Goal: Task Accomplishment & Management: Complete application form

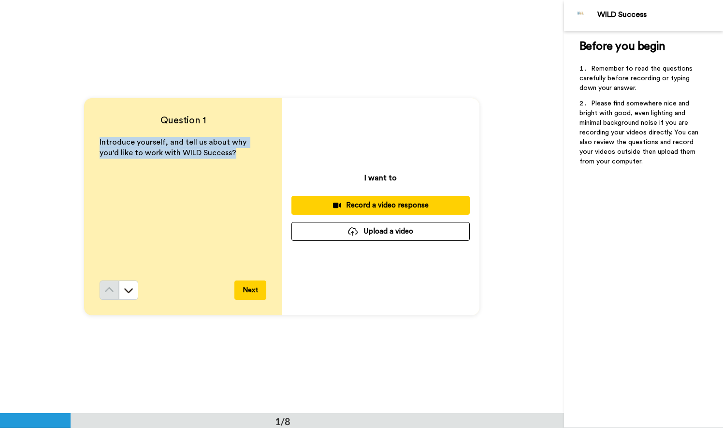
drag, startPoint x: 215, startPoint y: 155, endPoint x: 88, endPoint y: 142, distance: 127.4
click at [88, 142] on div "Question 1 Introduce yourself, and tell us about why you'd like to work with WI…" at bounding box center [183, 206] width 198 height 217
copy span "Introduce yourself, and tell us about why you'd like to work with WILD Success?"
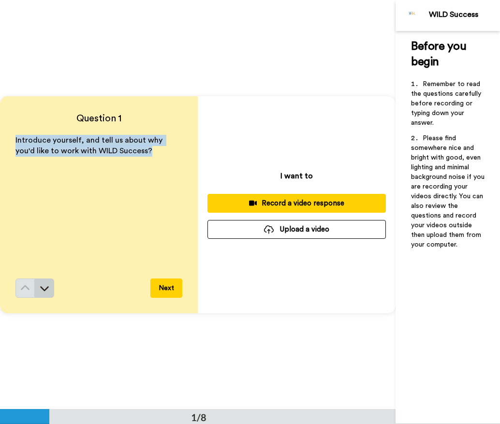
click at [40, 289] on icon at bounding box center [45, 288] width 10 height 10
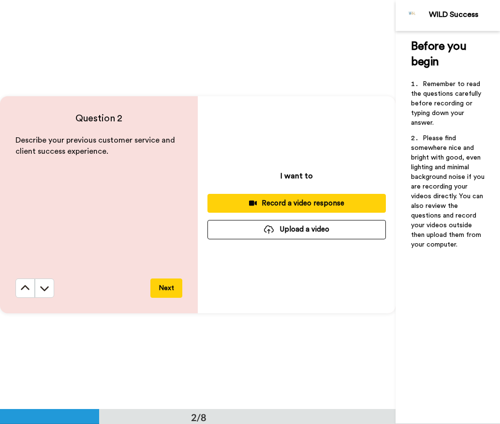
scroll to position [410, 0]
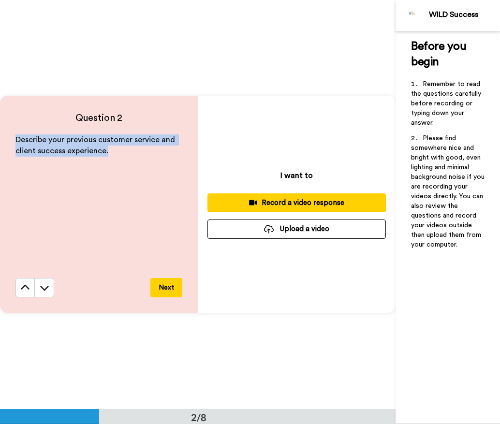
drag, startPoint x: 111, startPoint y: 152, endPoint x: 14, endPoint y: 141, distance: 98.4
click at [14, 141] on div "Question 2 Describe your previous customer service and client success experienc…" at bounding box center [99, 204] width 198 height 217
copy span "Describe your previous customer service and client success experience."
click at [25, 288] on icon at bounding box center [25, 288] width 10 height 10
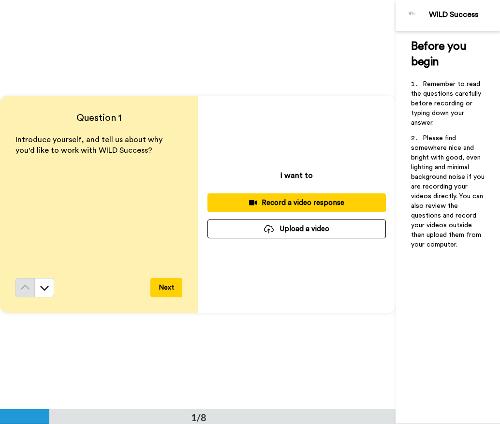
scroll to position [0, 0]
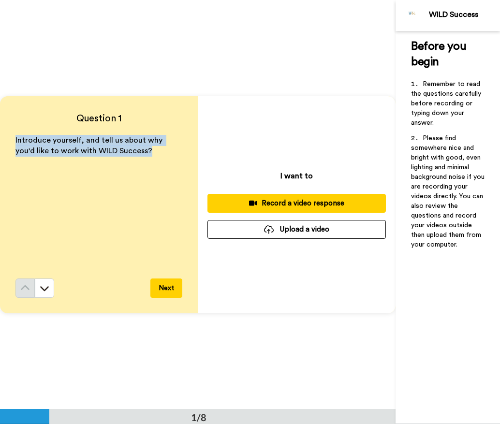
drag, startPoint x: 136, startPoint y: 151, endPoint x: 14, endPoint y: 139, distance: 123.0
click at [14, 139] on div "Question 1 Introduce yourself, and tell us about why you'd like to work with WI…" at bounding box center [99, 204] width 198 height 217
copy span "Introduce yourself, and tell us about why you'd like to work with WILD Success?"
click at [52, 292] on button at bounding box center [44, 288] width 19 height 19
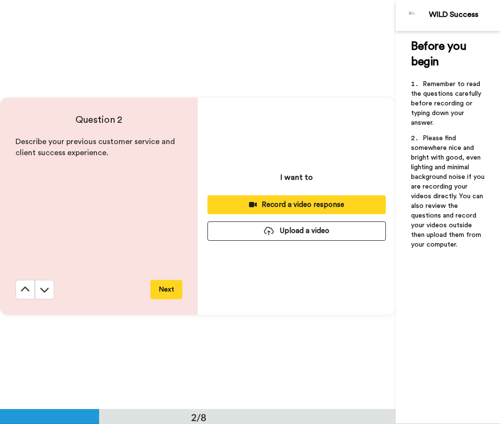
scroll to position [410, 0]
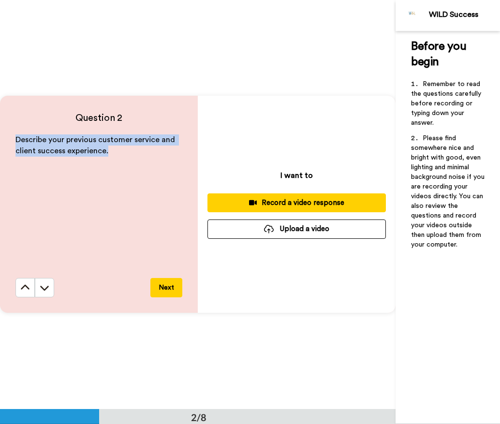
drag, startPoint x: 121, startPoint y: 151, endPoint x: 10, endPoint y: 139, distance: 111.9
click at [10, 139] on div "Question 2 Describe your previous customer service and client success experienc…" at bounding box center [99, 204] width 198 height 217
copy span "Describe your previous customer service and client success experience."
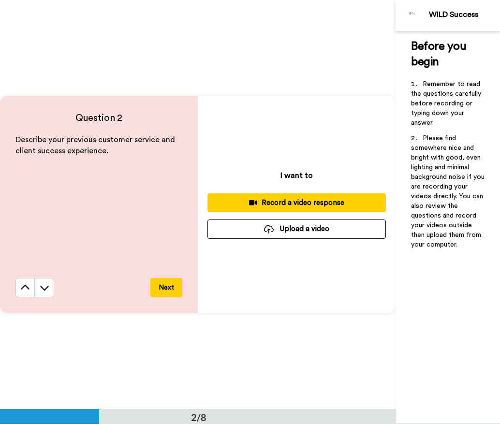
click at [346, 110] on div "I want to Record a video response Upload a video" at bounding box center [297, 204] width 198 height 217
click at [23, 292] on icon at bounding box center [25, 288] width 10 height 10
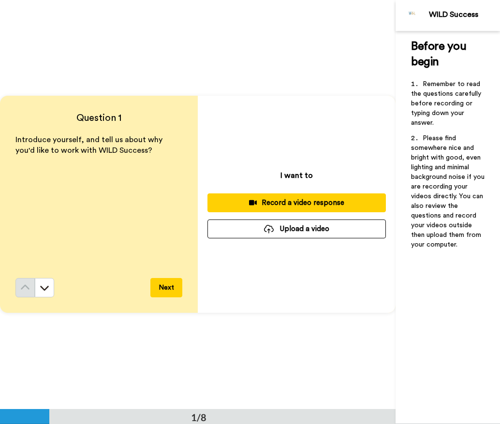
scroll to position [0, 0]
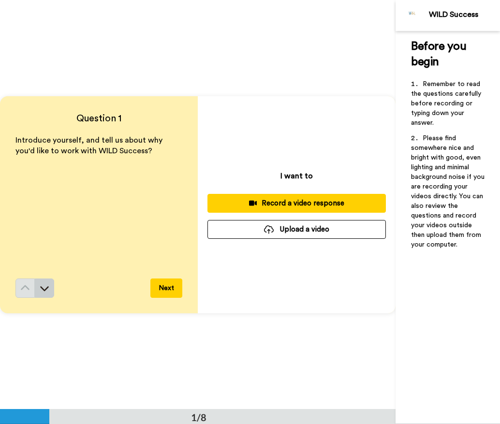
click at [46, 288] on icon at bounding box center [44, 288] width 9 height 5
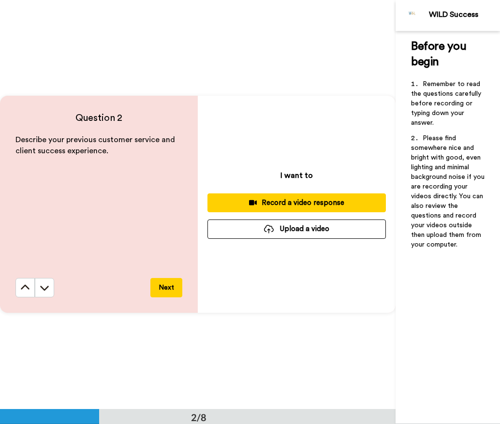
click at [46, 288] on icon at bounding box center [44, 288] width 9 height 5
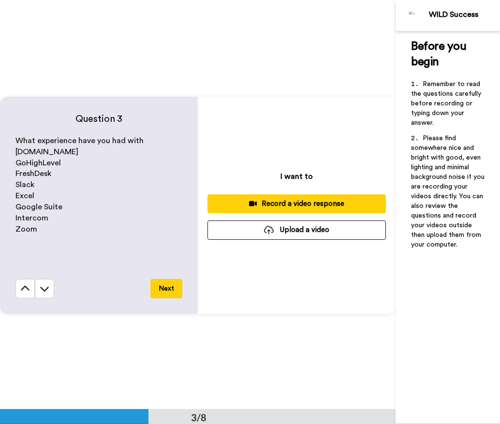
scroll to position [819, 0]
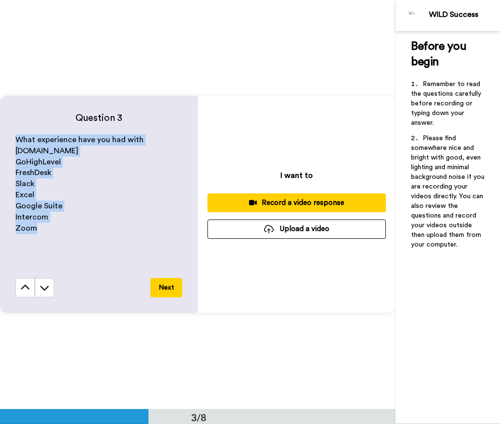
drag, startPoint x: 44, startPoint y: 230, endPoint x: 11, endPoint y: 139, distance: 96.6
click at [11, 139] on div "Question 3 What experience have you had with [DOMAIN_NAME] GoHighLevel FreshDes…" at bounding box center [99, 204] width 198 height 217
copy div "What experience have you had with [DOMAIN_NAME] GoHighLevel FreshDesk Slack Exc…"
click at [45, 280] on button at bounding box center [44, 287] width 19 height 19
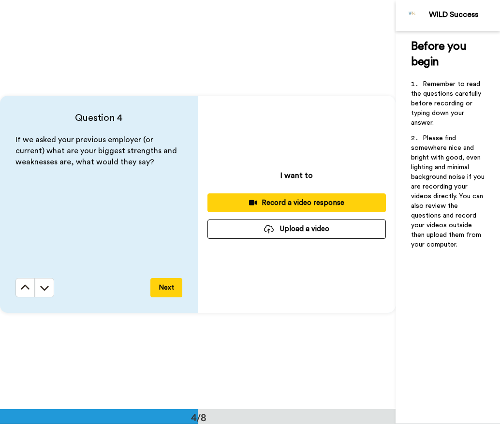
scroll to position [1228, 0]
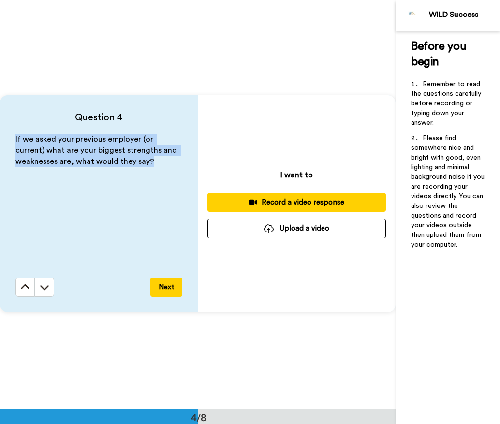
drag, startPoint x: 153, startPoint y: 162, endPoint x: 15, endPoint y: 141, distance: 139.5
click at [15, 141] on p "If we asked your previous employer (or current) what are your biggest strengths…" at bounding box center [98, 150] width 167 height 33
copy span "If we asked your previous employer (or current) what are your biggest strengths…"
click at [39, 289] on button at bounding box center [44, 287] width 19 height 19
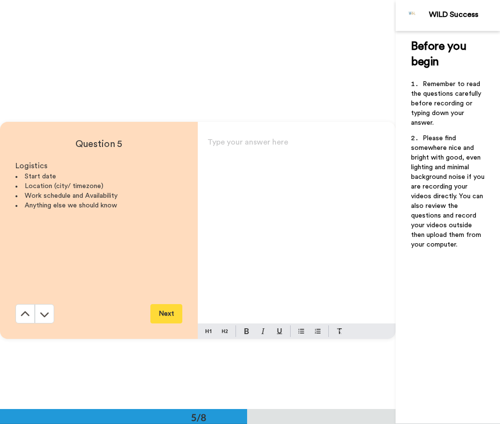
scroll to position [1638, 0]
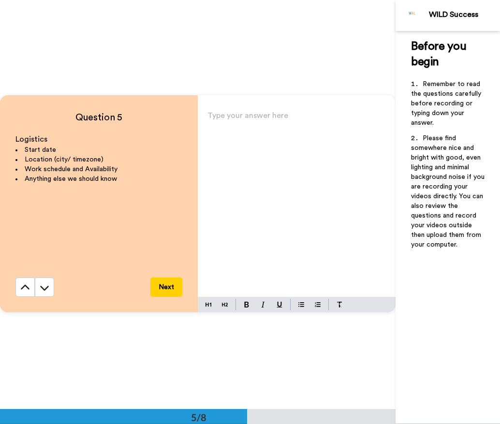
click at [233, 118] on p "Type your answer here ﻿" at bounding box center [296, 120] width 178 height 14
click at [300, 307] on img at bounding box center [301, 305] width 6 height 8
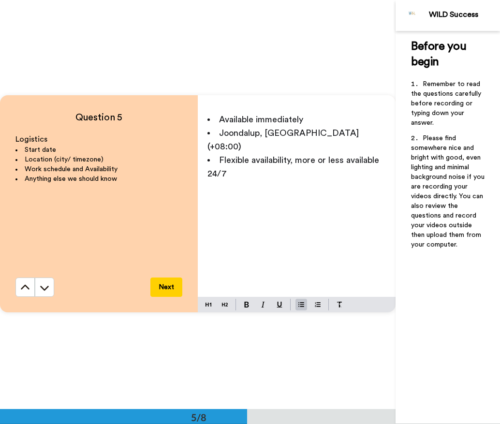
click at [309, 153] on li "Flexible availability, more or less available 24/7" at bounding box center [296, 166] width 178 height 27
click at [308, 159] on li "Flexible availability, more or less available 24/7" at bounding box center [296, 166] width 178 height 27
click at [316, 119] on li "Available immediately" at bounding box center [296, 120] width 178 height 14
click at [253, 122] on span "Available immediately." at bounding box center [262, 119] width 86 height 9
click at [374, 130] on li "Joondalup, [GEOGRAPHIC_DATA] (+08:00)" at bounding box center [296, 139] width 178 height 27
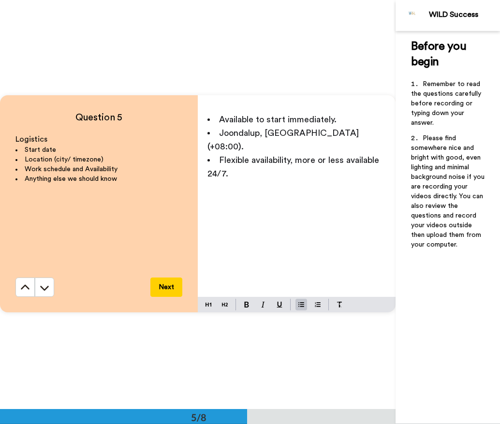
click at [311, 165] on li "Flexible availability, more or less available 24/7." at bounding box center [296, 166] width 178 height 27
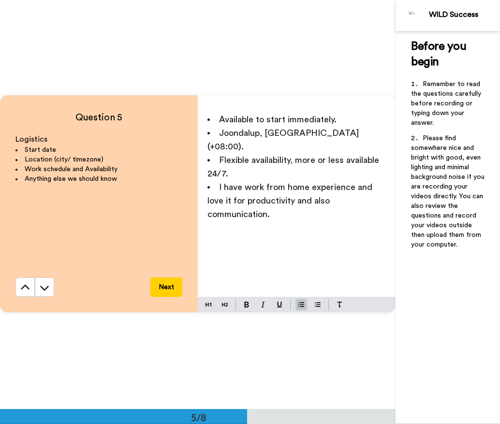
click at [311, 189] on span "I have work from home experience and love it for productivity and also communic…" at bounding box center [290, 201] width 167 height 36
click at [293, 196] on li "I have work from home experience and love it for productivity and for also comm…" at bounding box center [296, 200] width 178 height 41
click at [39, 290] on button at bounding box center [44, 287] width 19 height 19
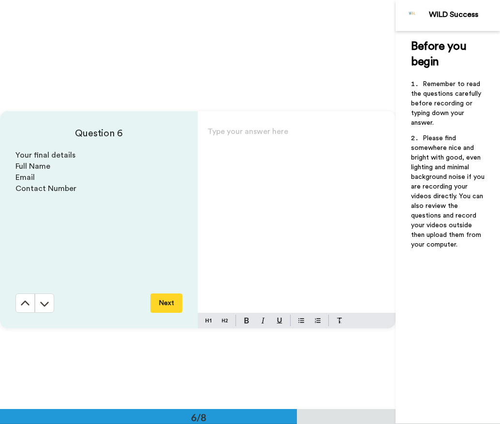
scroll to position [2047, 0]
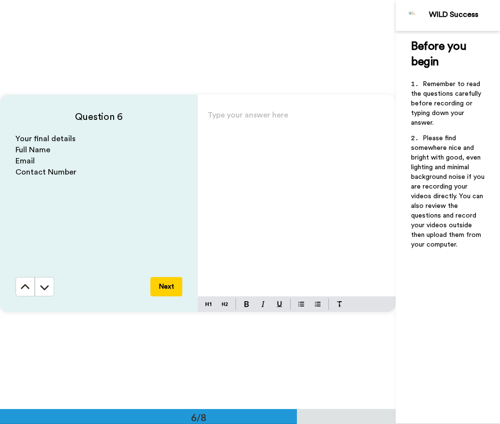
click at [239, 141] on div "Type your answer here ﻿" at bounding box center [297, 202] width 198 height 188
click at [260, 128] on p "love." at bounding box center [296, 133] width 178 height 14
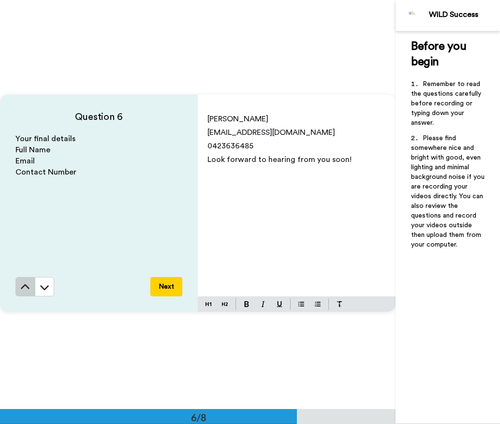
click at [18, 281] on button at bounding box center [24, 286] width 19 height 19
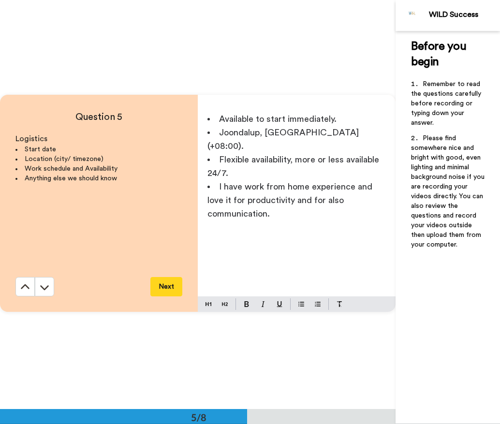
scroll to position [1638, 0]
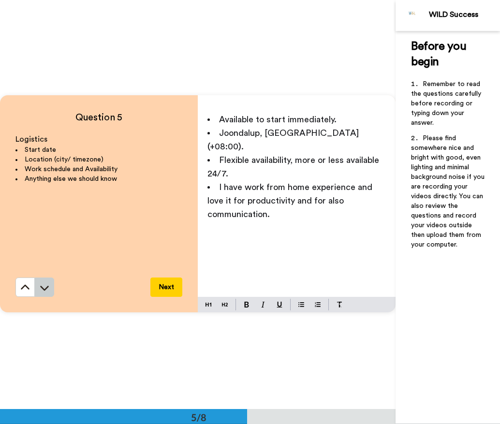
click at [39, 282] on button at bounding box center [44, 287] width 19 height 19
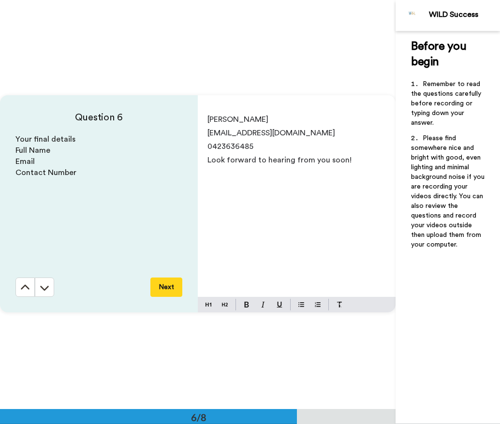
scroll to position [2047, 0]
click at [27, 281] on button at bounding box center [24, 286] width 19 height 19
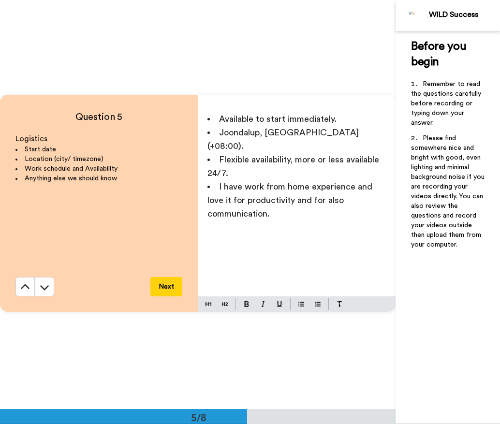
scroll to position [1638, 0]
click at [46, 282] on button at bounding box center [44, 287] width 19 height 19
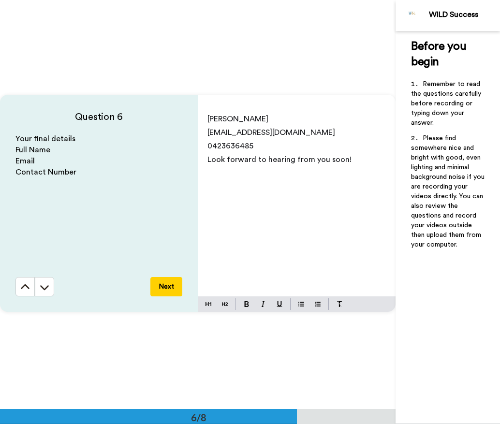
click at [46, 282] on button at bounding box center [44, 286] width 19 height 19
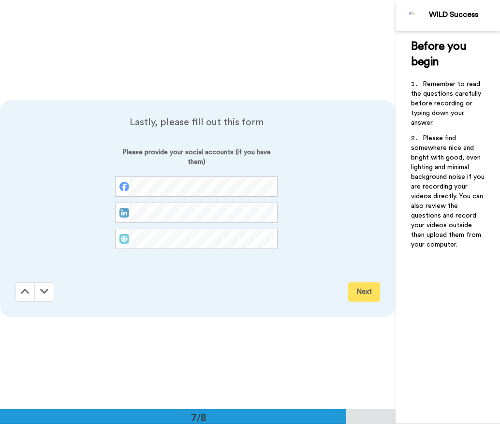
scroll to position [2424, 0]
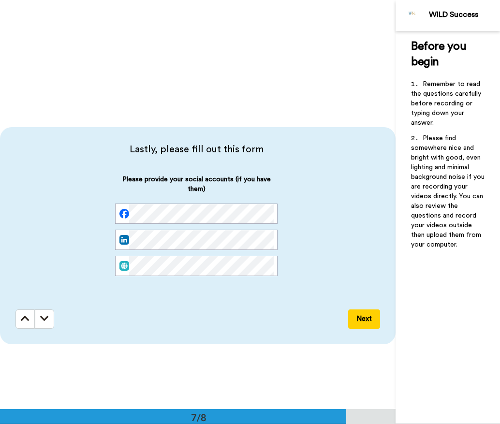
click at [244, 307] on div "Lastly, please fill out this form Please provide your social accounts (if you h…" at bounding box center [198, 235] width 396 height 217
click at [19, 311] on button at bounding box center [24, 319] width 19 height 19
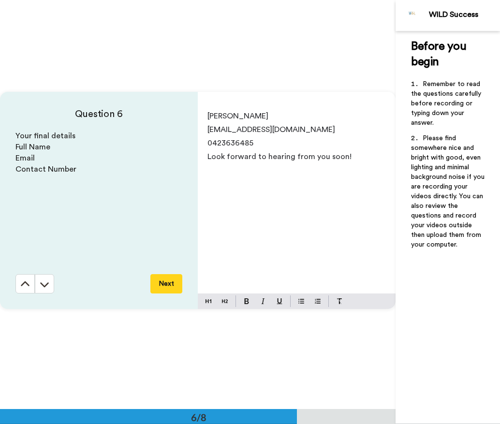
scroll to position [2047, 0]
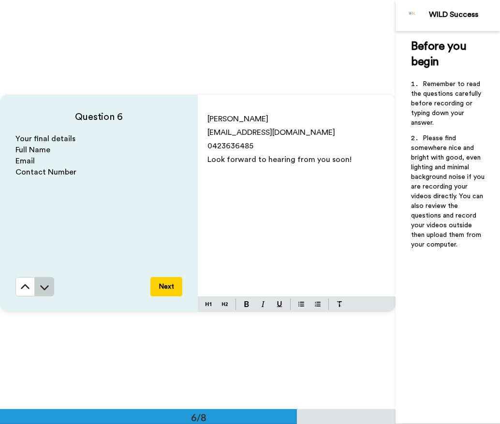
click at [41, 286] on icon at bounding box center [44, 287] width 9 height 5
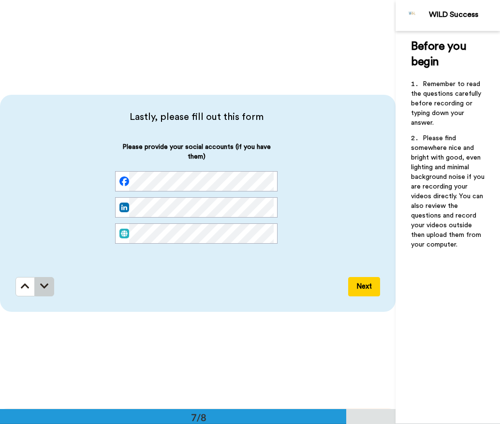
click at [41, 286] on icon at bounding box center [44, 286] width 9 height 10
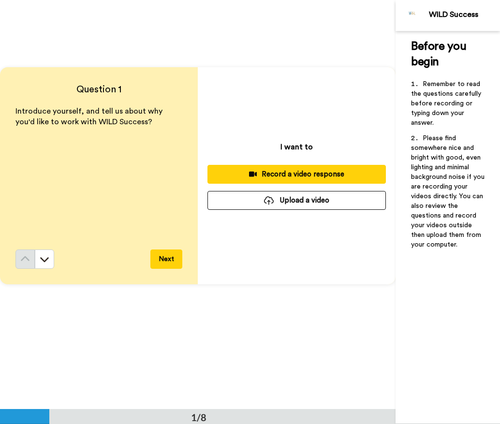
scroll to position [0, 0]
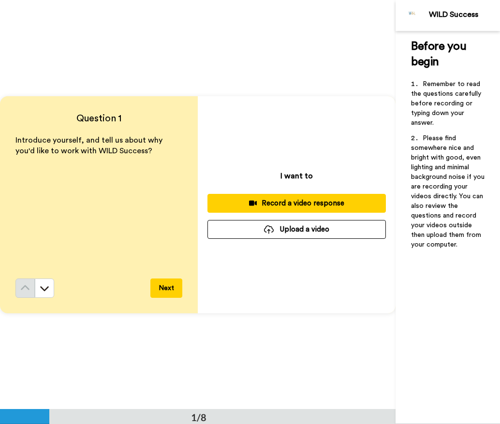
click at [328, 201] on div "Record a video response" at bounding box center [296, 203] width 163 height 10
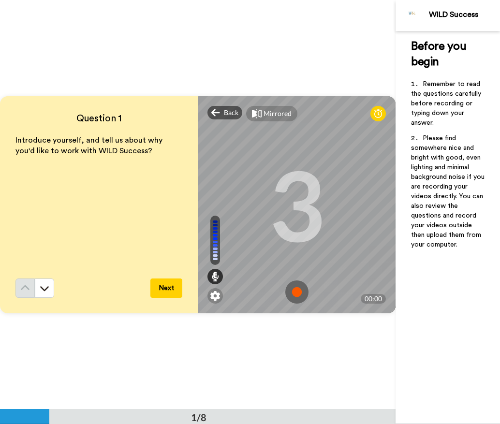
click at [299, 292] on img at bounding box center [296, 291] width 23 height 23
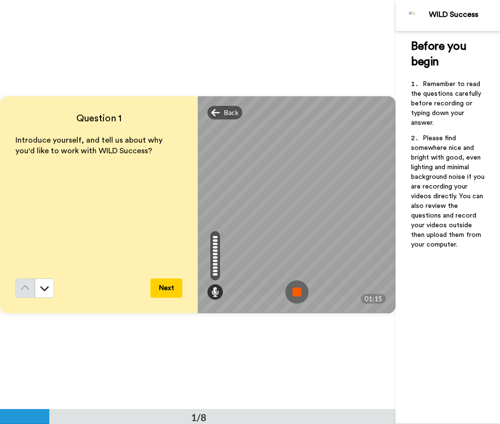
click at [205, 34] on div "Question 1 Introduce yourself, and tell us about why you'd like to work with WI…" at bounding box center [198, 204] width 396 height 409
click at [299, 283] on img at bounding box center [296, 291] width 23 height 23
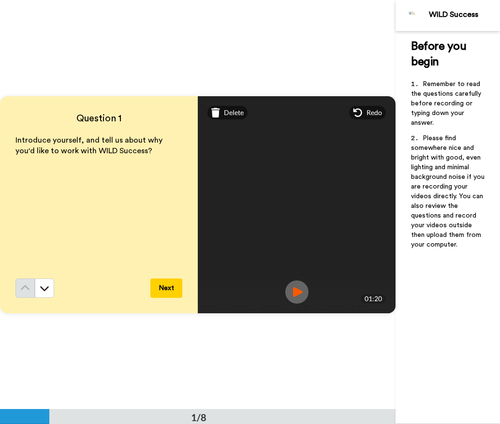
click at [298, 287] on img at bounding box center [296, 291] width 23 height 23
click at [172, 287] on button "Next" at bounding box center [166, 288] width 32 height 19
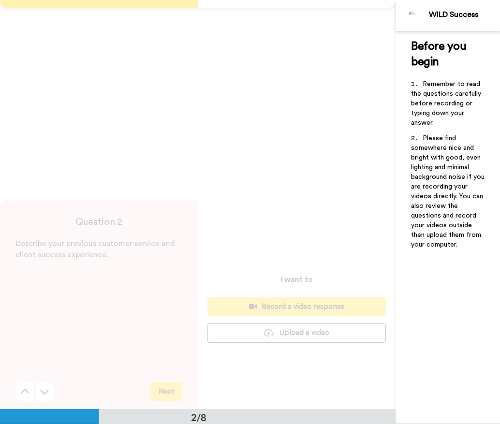
scroll to position [410, 0]
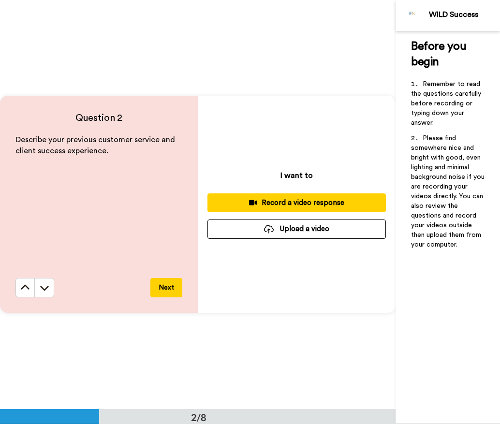
click at [209, 45] on div "Question 2 Describe your previous customer service and client success experienc…" at bounding box center [198, 204] width 396 height 409
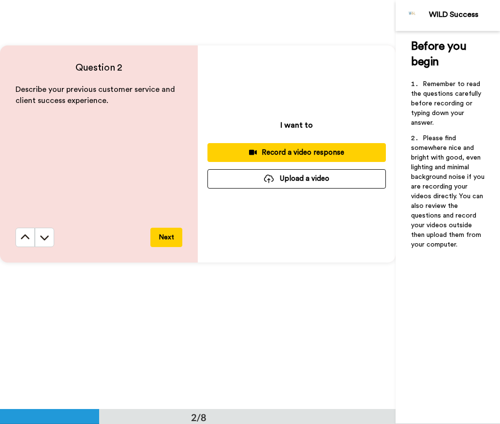
scroll to position [455, 0]
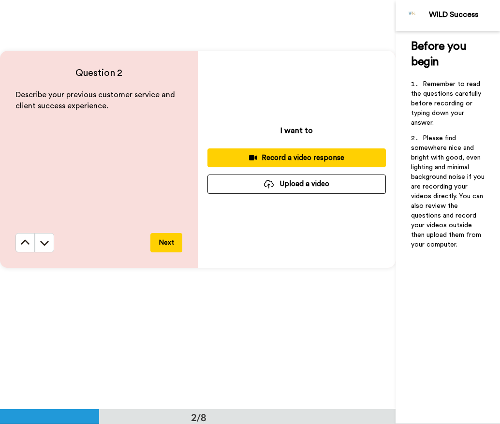
click at [358, 156] on div "Record a video response" at bounding box center [296, 158] width 163 height 10
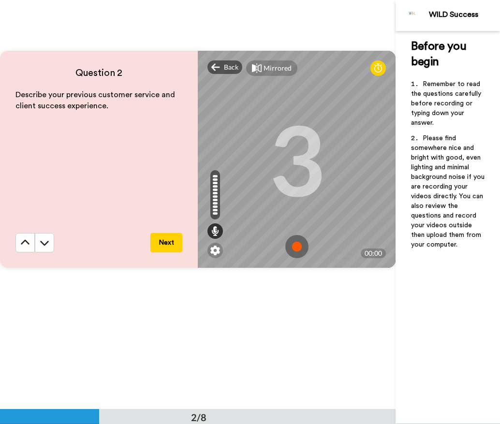
click at [301, 240] on img at bounding box center [296, 246] width 23 height 23
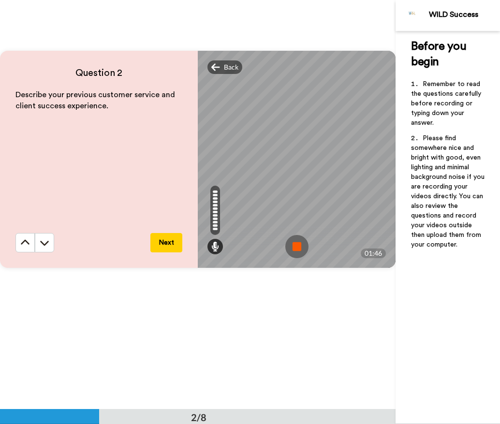
click at [297, 246] on img at bounding box center [296, 246] width 23 height 23
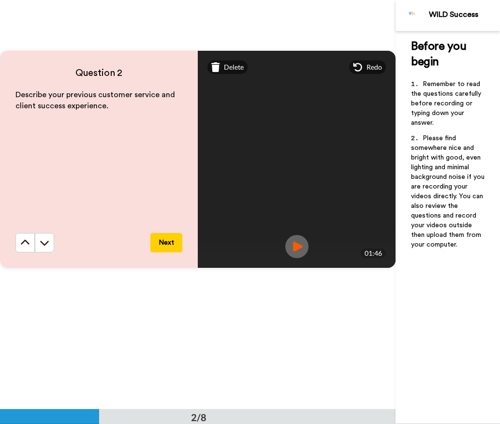
click at [305, 240] on img at bounding box center [296, 246] width 23 height 23
click at [298, 249] on img at bounding box center [296, 246] width 23 height 23
click at [226, 67] on span "Delete" at bounding box center [234, 67] width 20 height 10
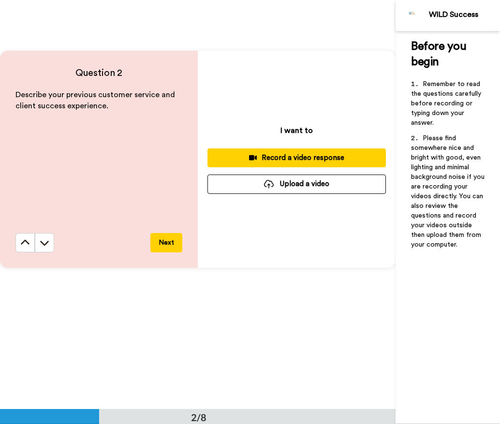
click at [289, 150] on button "Record a video response" at bounding box center [296, 157] width 178 height 19
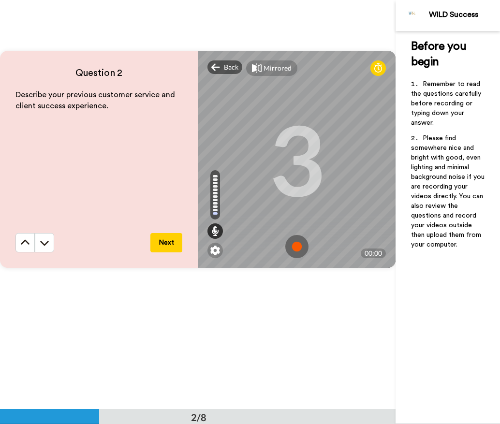
click at [297, 236] on img at bounding box center [296, 246] width 23 height 23
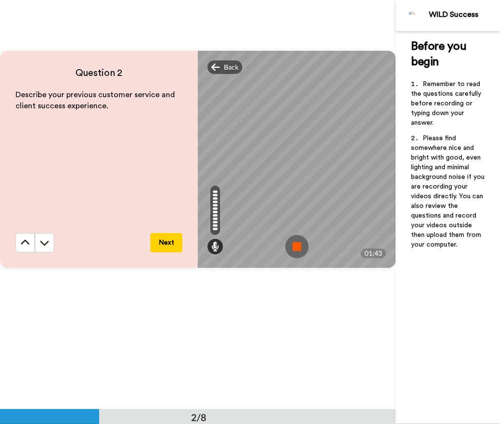
click at [229, 295] on div "Question 2 Describe your previous customer service and client success experienc…" at bounding box center [198, 159] width 396 height 409
click at [303, 245] on img at bounding box center [296, 246] width 23 height 23
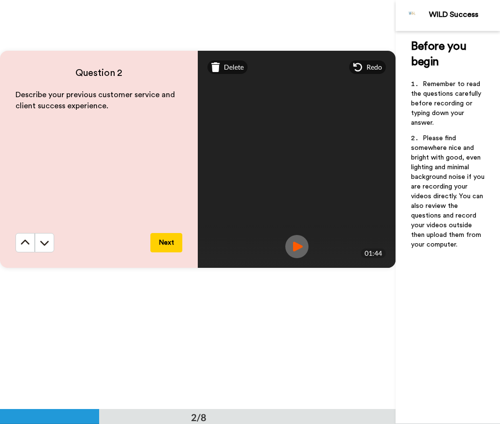
click at [303, 245] on img at bounding box center [296, 246] width 23 height 23
click at [167, 242] on button "Next" at bounding box center [166, 242] width 32 height 19
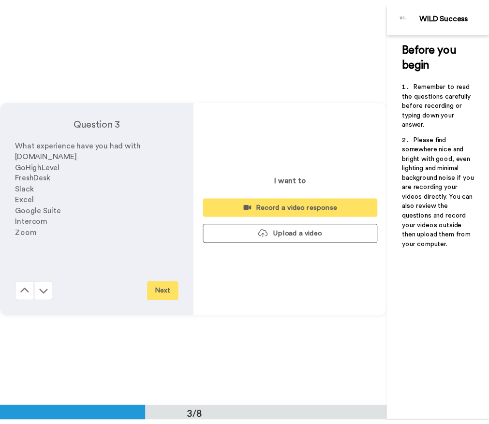
scroll to position [819, 0]
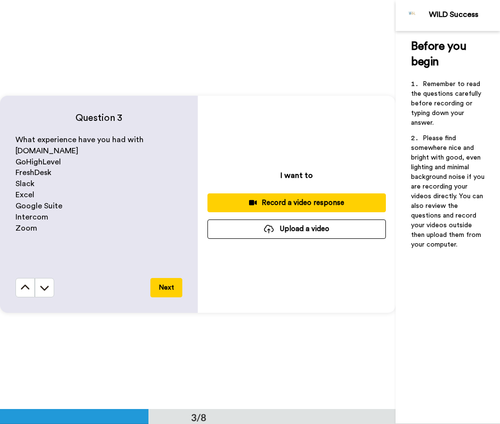
click at [237, 74] on div "Question 3 What experience have you had with [DOMAIN_NAME] GoHighLevel FreshDes…" at bounding box center [198, 204] width 396 height 409
click at [283, 197] on button "Record a video response" at bounding box center [296, 202] width 178 height 19
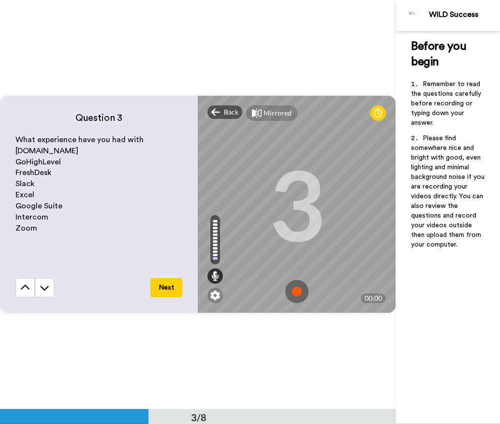
click at [500, 139] on html "WILD Success Before you begin ﻿ Remember to read the questions carefully before…" at bounding box center [250, 212] width 500 height 424
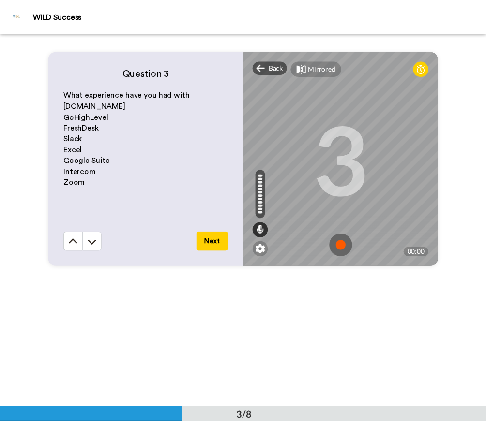
scroll to position [742, 0]
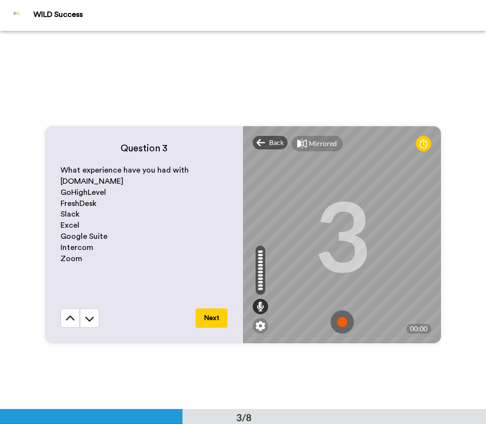
click at [340, 320] on img at bounding box center [341, 321] width 23 height 23
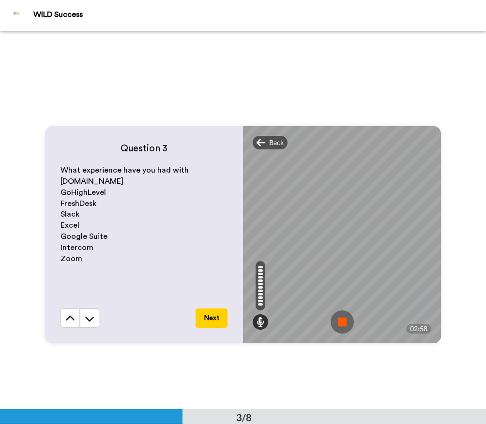
click at [336, 323] on img at bounding box center [341, 321] width 23 height 23
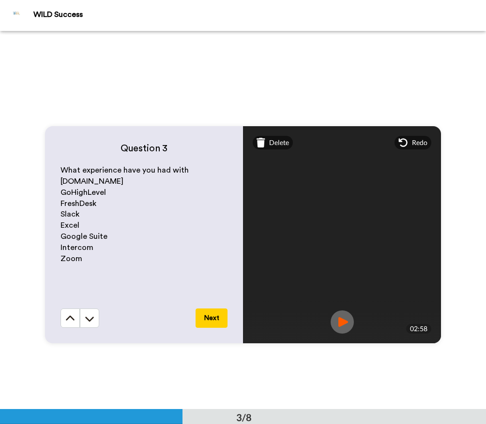
click at [343, 325] on img at bounding box center [341, 321] width 23 height 23
click at [207, 318] on button "Next" at bounding box center [211, 318] width 32 height 19
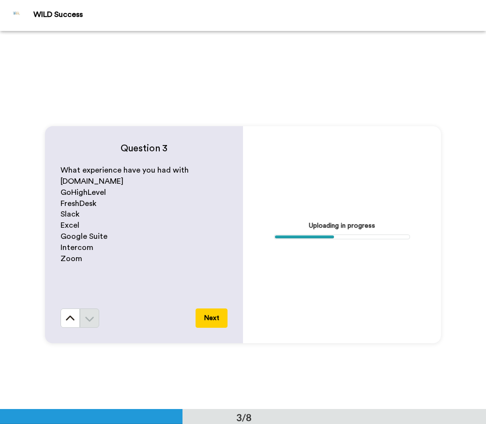
click at [247, 73] on div "Question 3 What experience have you had with [DOMAIN_NAME] GoHighLevel FreshDes…" at bounding box center [243, 234] width 486 height 378
click at [234, 94] on div "Question 3 What experience have you had with [DOMAIN_NAME] GoHighLevel FreshDes…" at bounding box center [243, 234] width 486 height 378
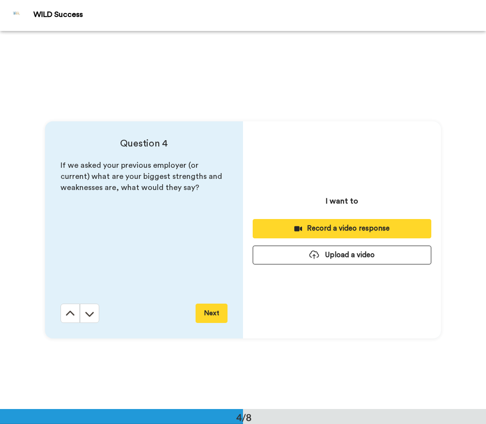
scroll to position [1136, 0]
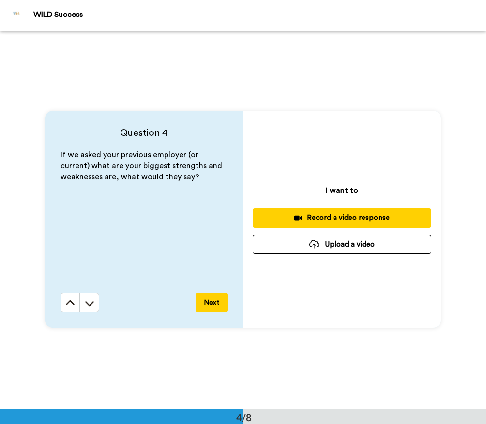
click at [359, 215] on div "Record a video response" at bounding box center [341, 218] width 163 height 10
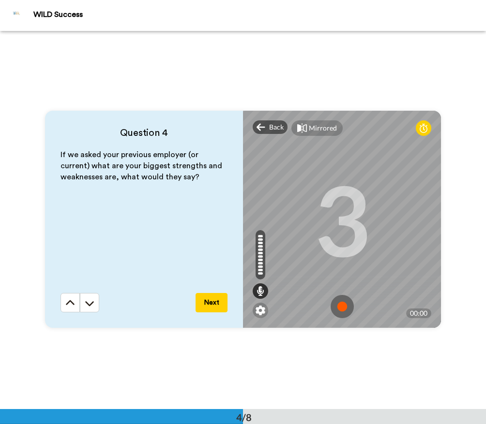
click at [338, 308] on img at bounding box center [341, 306] width 23 height 23
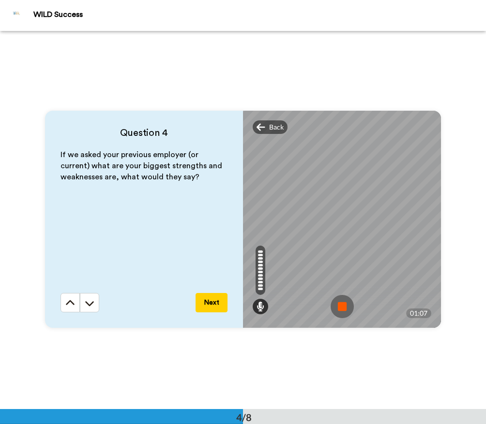
click at [228, 220] on div "Question 4 If we asked your previous employer (or current) what are your bigges…" at bounding box center [144, 219] width 198 height 217
click at [339, 301] on img at bounding box center [341, 306] width 23 height 23
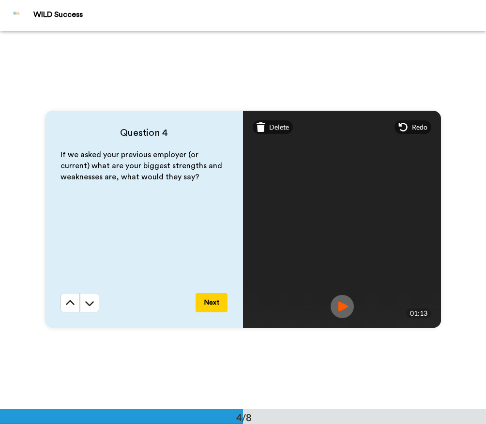
click at [339, 301] on img at bounding box center [341, 306] width 23 height 23
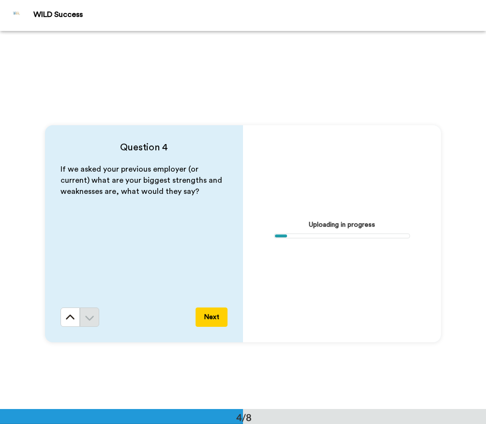
scroll to position [1115, 0]
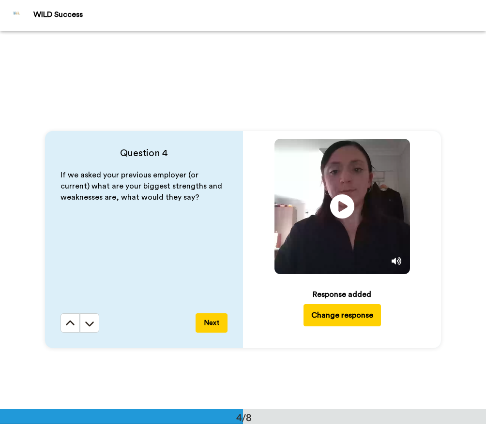
click at [212, 326] on button "Next" at bounding box center [211, 322] width 32 height 19
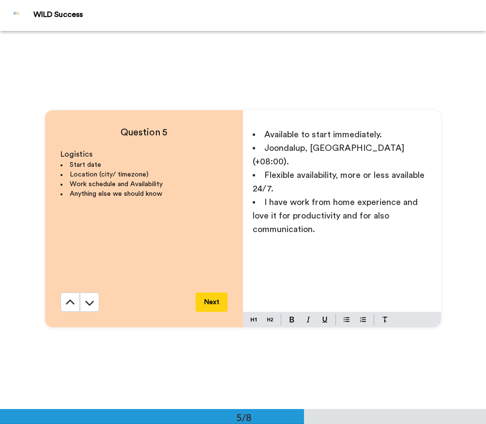
scroll to position [1514, 0]
click at [389, 207] on li "I have work from home experience and love it for productivity and for also comm…" at bounding box center [341, 215] width 178 height 41
click at [211, 301] on button "Next" at bounding box center [211, 302] width 32 height 19
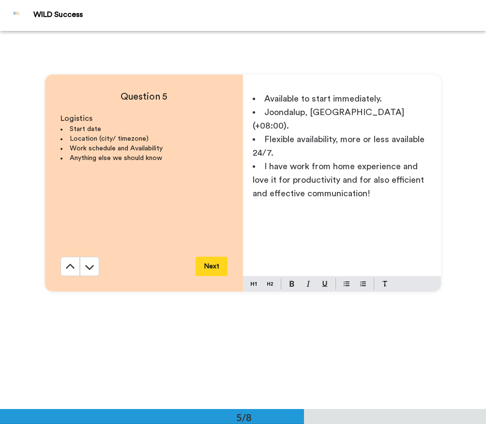
scroll to position [1555, 0]
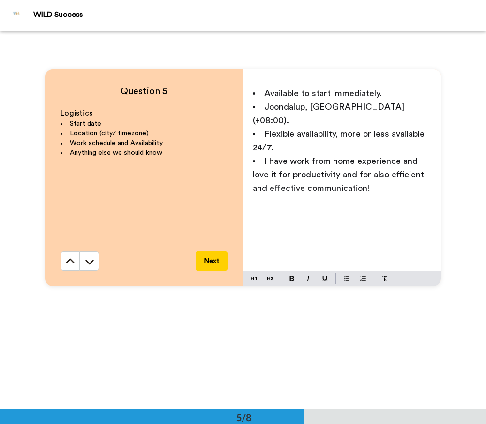
click at [363, 132] on li "Flexible availability, more or less available 24/7." at bounding box center [341, 140] width 178 height 27
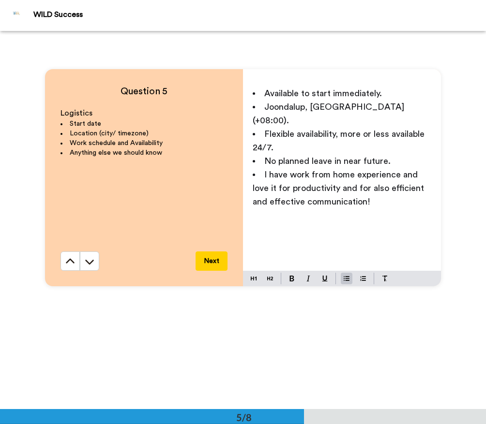
click at [214, 261] on button "Next" at bounding box center [211, 260] width 32 height 19
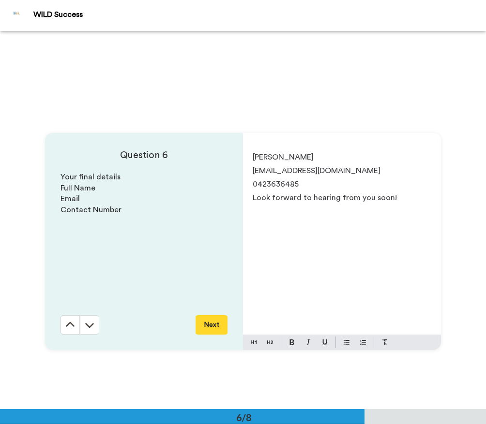
scroll to position [1892, 0]
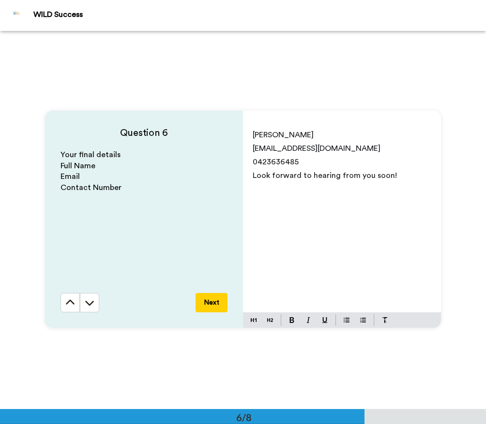
click at [214, 299] on button "Next" at bounding box center [211, 302] width 32 height 19
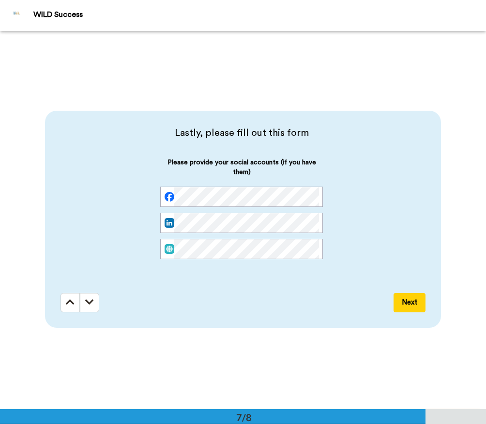
scroll to position [2271, 0]
click at [407, 298] on button "Next" at bounding box center [409, 302] width 32 height 19
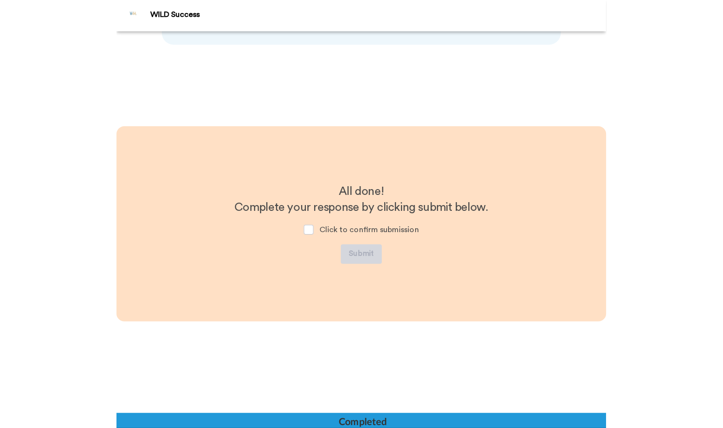
scroll to position [2557, 0]
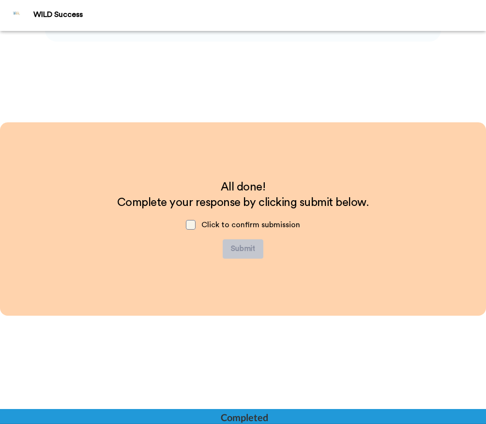
click at [189, 226] on span at bounding box center [191, 225] width 10 height 10
click at [245, 248] on button "Submit" at bounding box center [242, 248] width 41 height 19
